Goal: Information Seeking & Learning: Learn about a topic

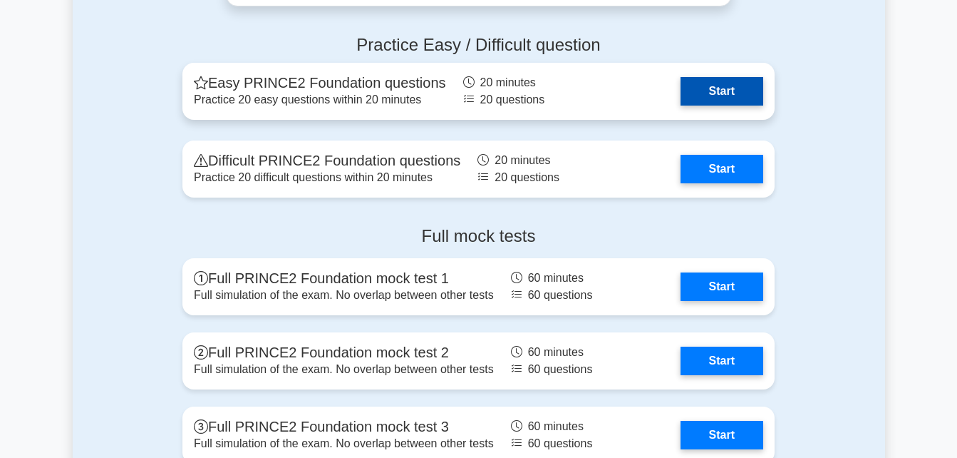
scroll to position [1911, 0]
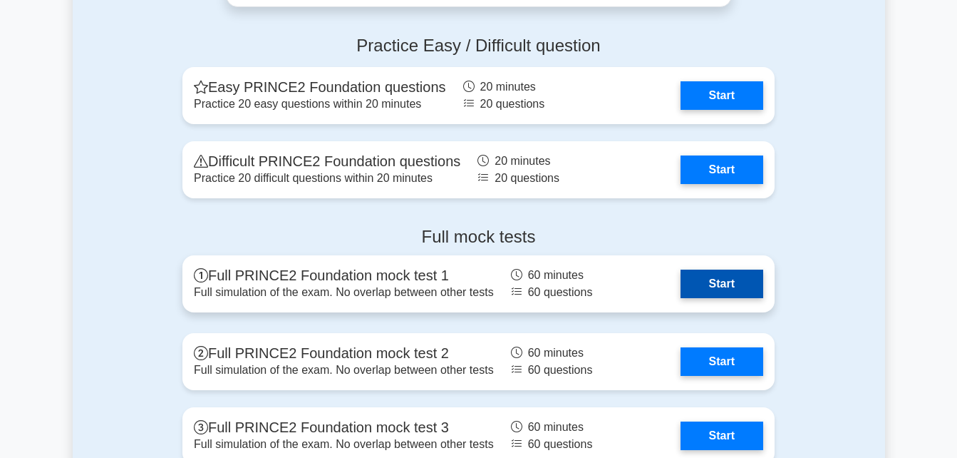
click at [715, 295] on link "Start" at bounding box center [722, 283] width 83 height 29
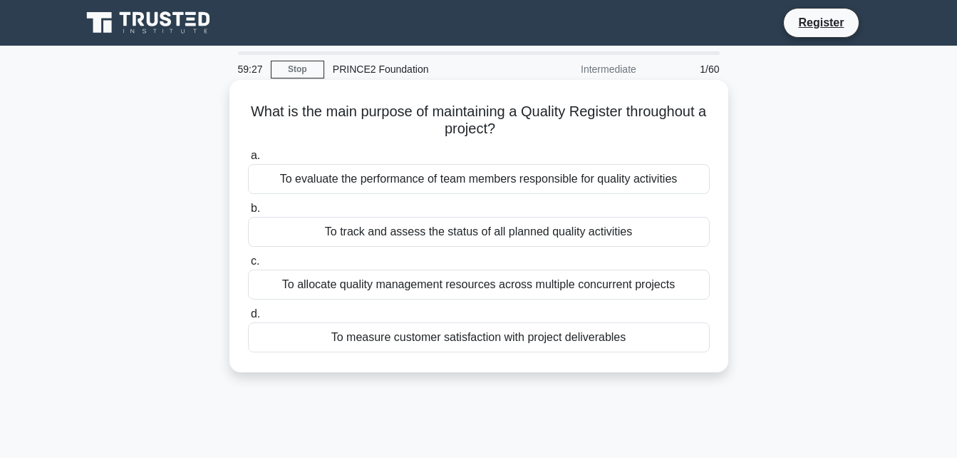
click at [638, 238] on div "To track and assess the status of all planned quality activities" at bounding box center [479, 232] width 462 height 30
click at [248, 213] on input "b. To track and assess the status of all planned quality activities" at bounding box center [248, 208] width 0 height 9
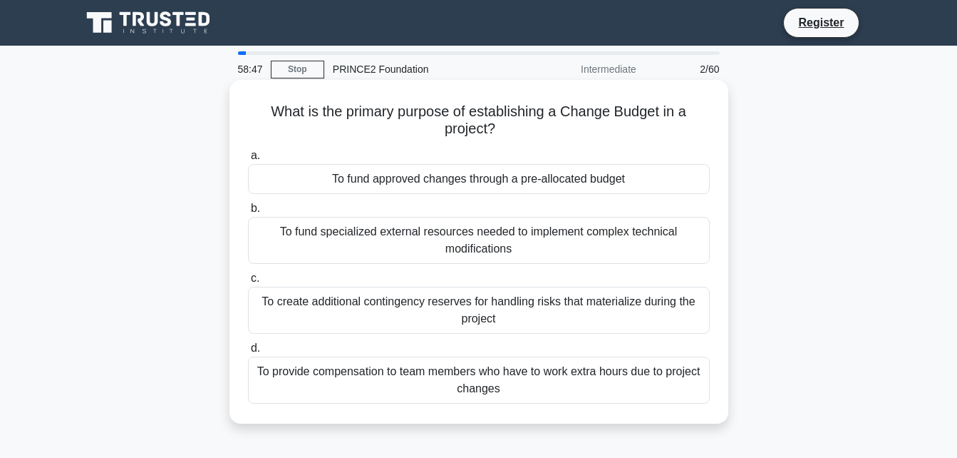
click at [565, 324] on div "To create additional contingency reserves for handling risks that materialize d…" at bounding box center [479, 309] width 462 height 47
click at [248, 283] on input "c. To create additional contingency reserves for handling risks that materializ…" at bounding box center [248, 278] width 0 height 9
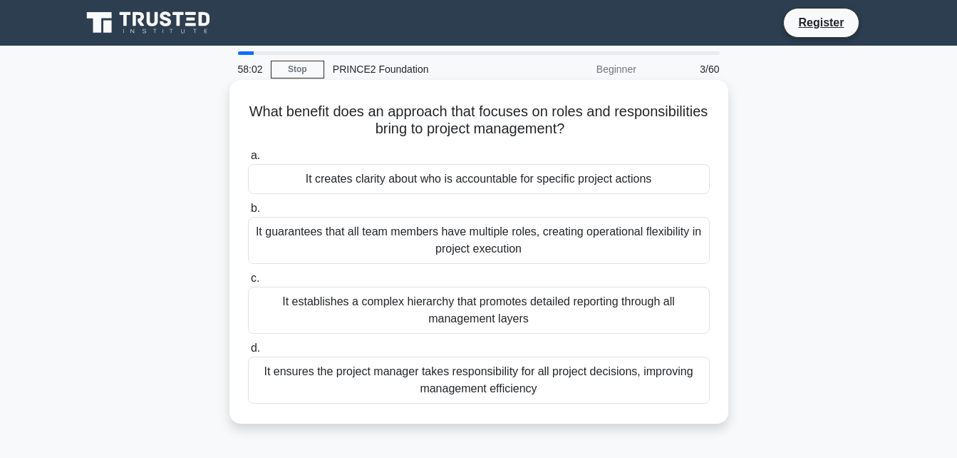
click at [527, 180] on div "It creates clarity about who is accountable for specific project actions" at bounding box center [479, 179] width 462 height 30
click at [248, 160] on input "a. It creates clarity about who is accountable for specific project actions" at bounding box center [248, 155] width 0 height 9
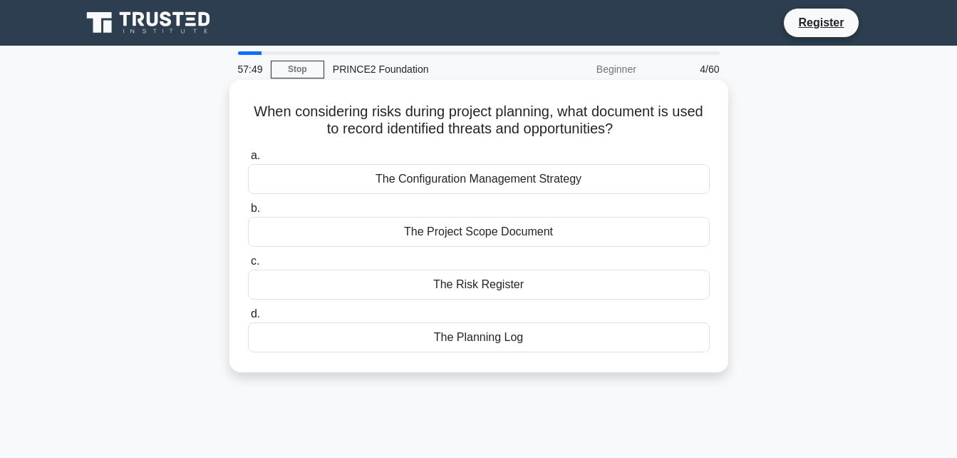
click at [444, 283] on div "The Risk Register" at bounding box center [479, 284] width 462 height 30
click at [248, 266] on input "c. The Risk Register" at bounding box center [248, 261] width 0 height 9
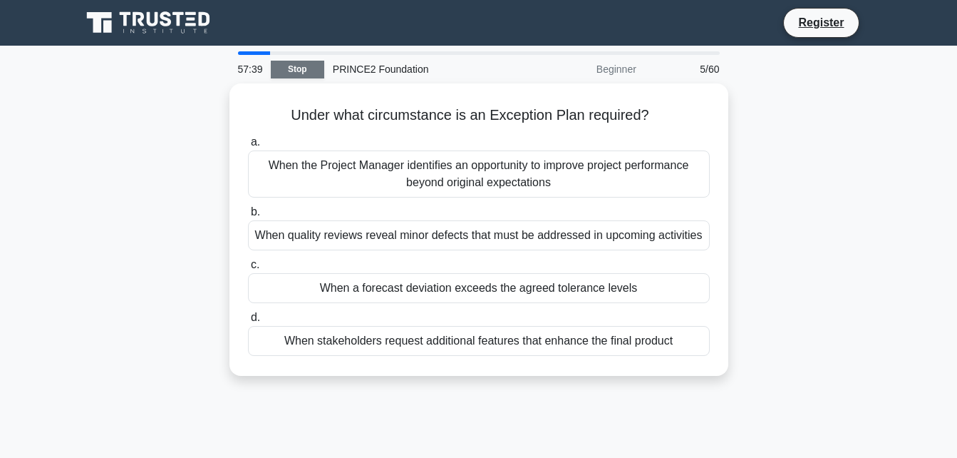
click at [294, 77] on link "Stop" at bounding box center [297, 70] width 53 height 18
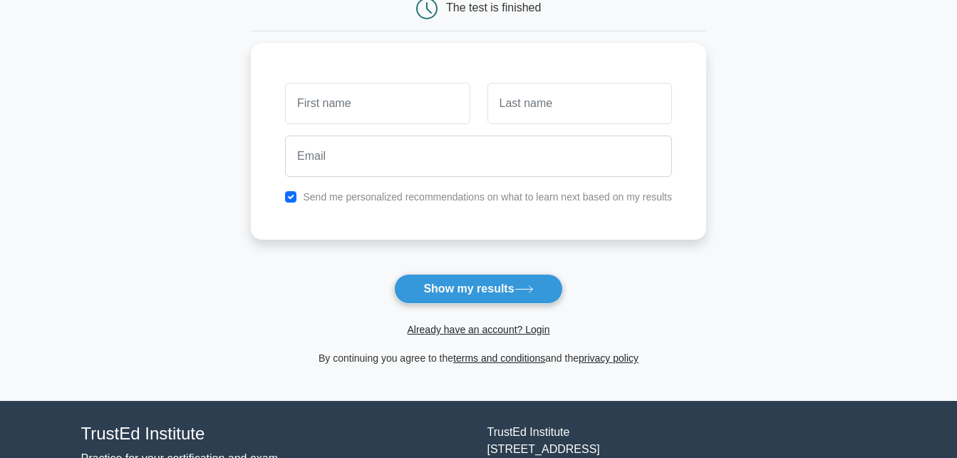
scroll to position [159, 0]
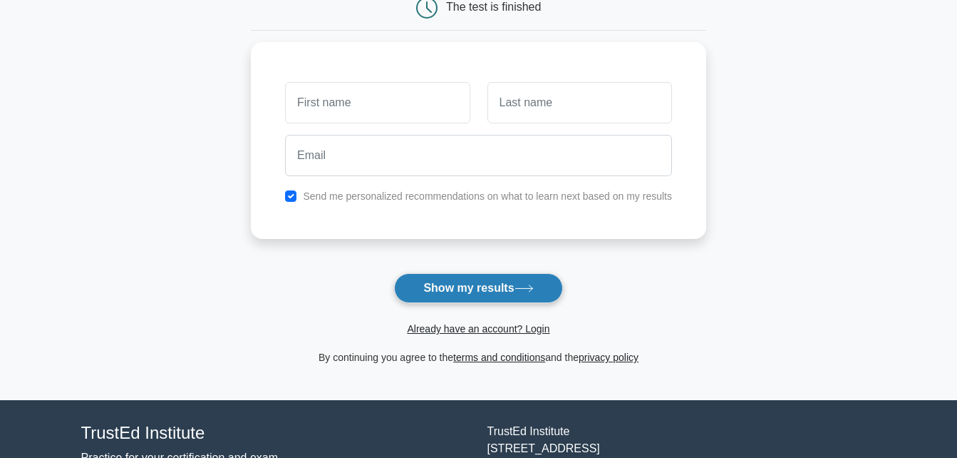
click at [455, 292] on button "Show my results" at bounding box center [478, 288] width 168 height 30
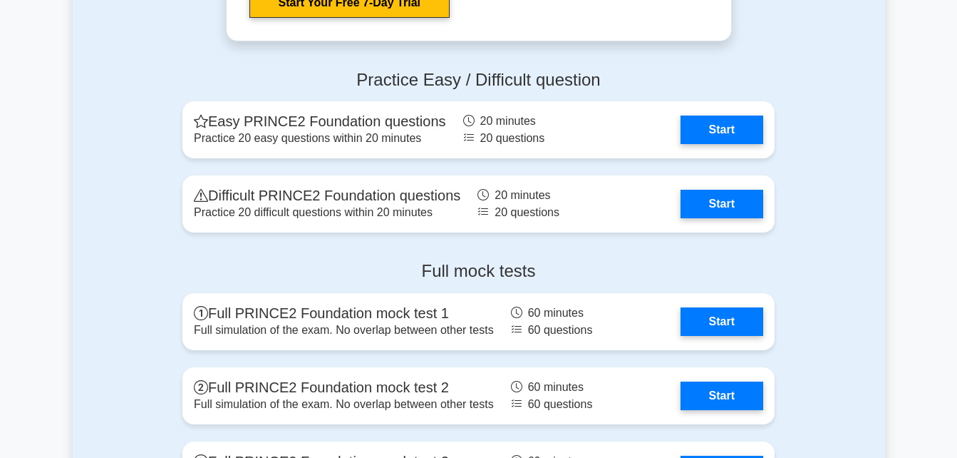
scroll to position [1911, 0]
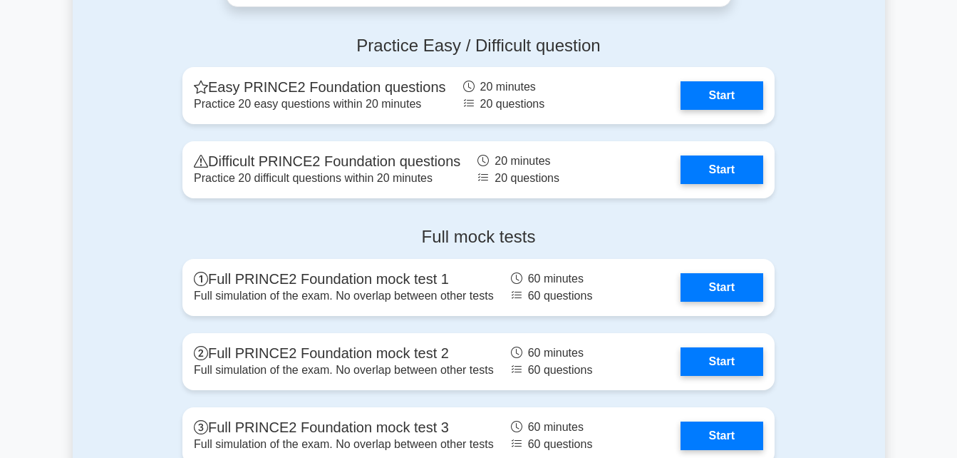
click at [681, 292] on link "Start" at bounding box center [722, 287] width 83 height 29
